Goal: Task Accomplishment & Management: Manage account settings

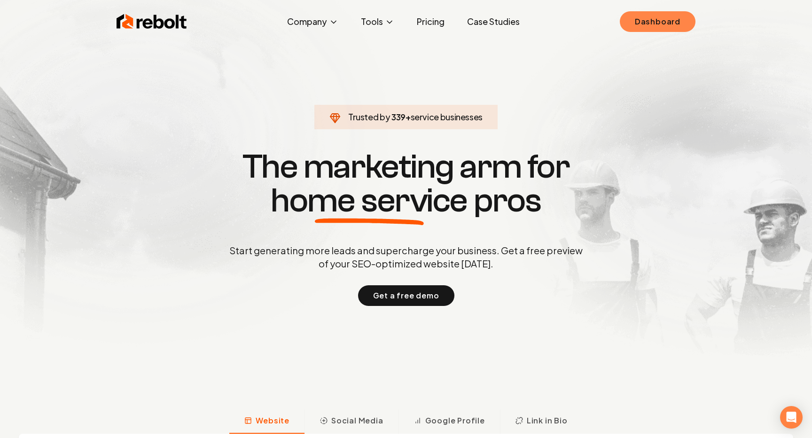
click at [670, 24] on link "Dashboard" at bounding box center [657, 21] width 76 height 21
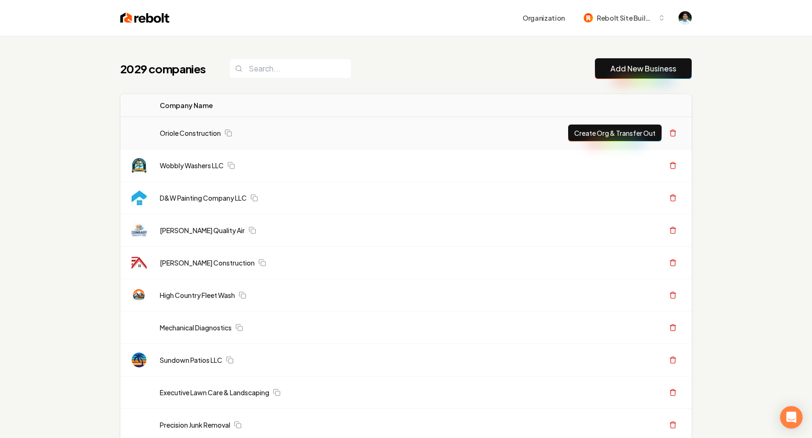
click at [398, 145] on td "Oriole Construction" at bounding box center [349, 133] width 394 height 32
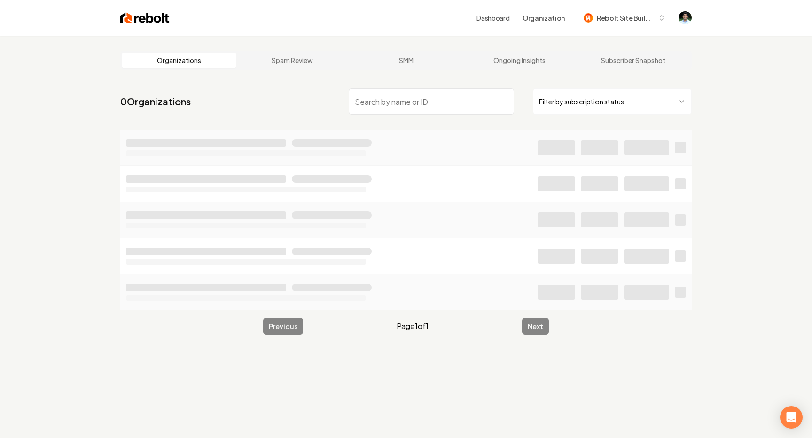
click at [436, 105] on input "search" at bounding box center [430, 101] width 165 height 26
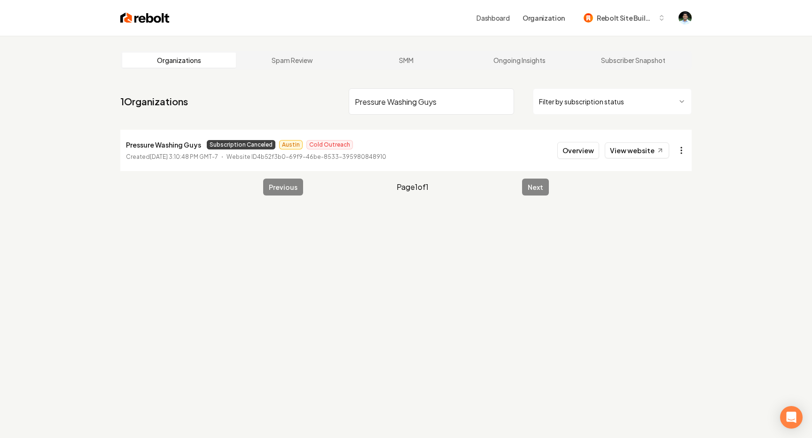
type input "Pressure Washing Guys"
click at [683, 150] on html "Dashboard Organization Rebolt Site Builder Organizations Spam Review SMM Ongoin…" at bounding box center [406, 219] width 812 height 438
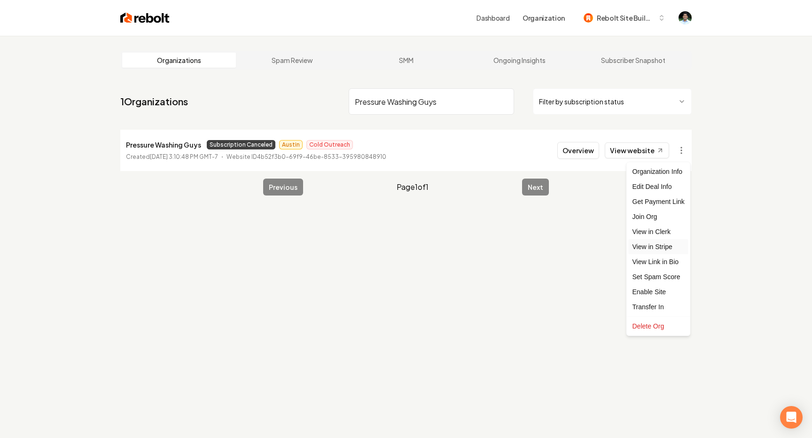
click at [660, 244] on link "View in Stripe" at bounding box center [658, 246] width 60 height 15
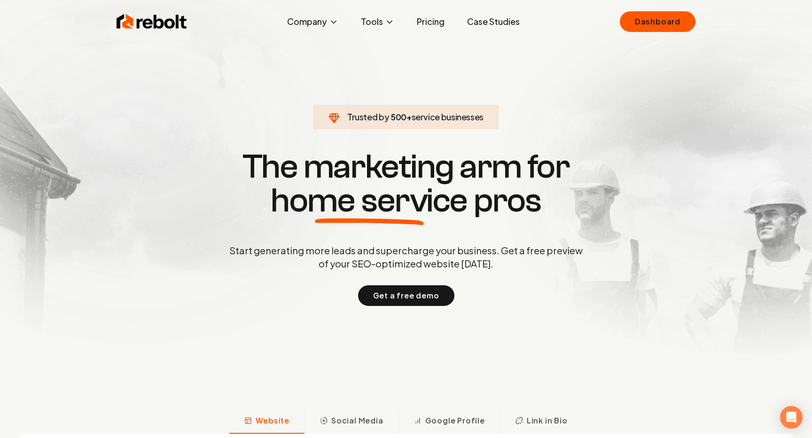
click at [441, 26] on link "Pricing" at bounding box center [430, 21] width 43 height 19
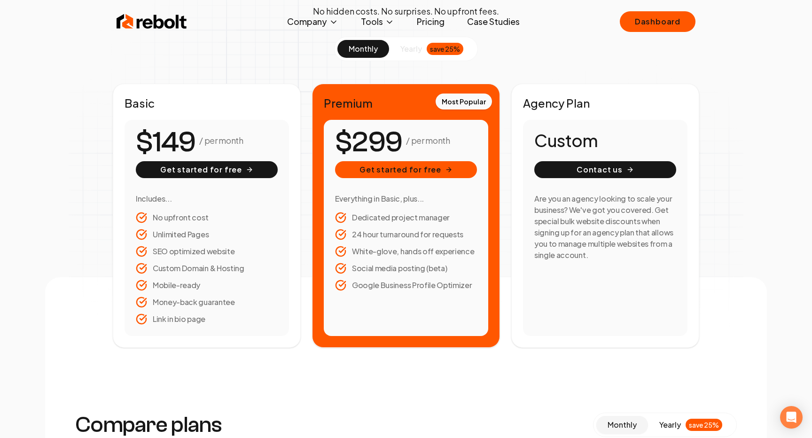
scroll to position [139, 0]
